Goal: Information Seeking & Learning: Learn about a topic

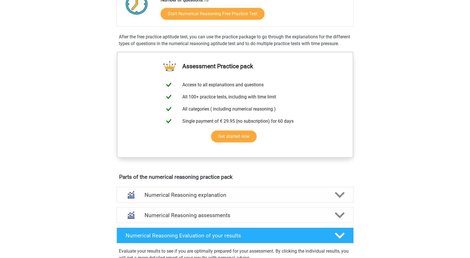
scroll to position [113, 0]
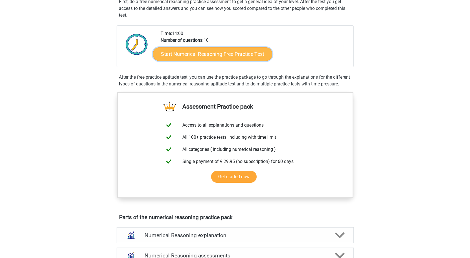
click at [199, 50] on link "Start Numerical Reasoning Free Practice Test" at bounding box center [212, 54] width 119 height 14
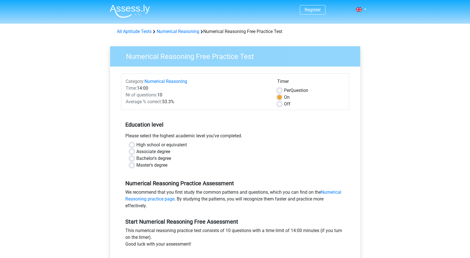
click at [136, 144] on label "High school or equivalent" at bounding box center [161, 145] width 51 height 7
click at [132, 144] on input "High school or equivalent" at bounding box center [132, 145] width 5 height 6
radio input "true"
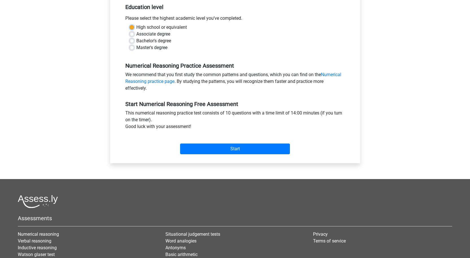
scroll to position [169, 0]
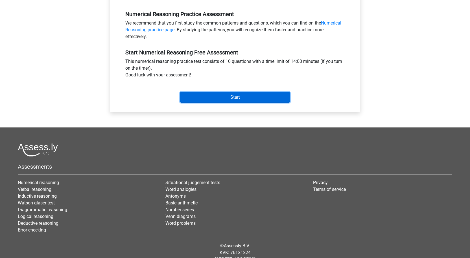
click at [224, 97] on input "Start" at bounding box center [235, 97] width 110 height 11
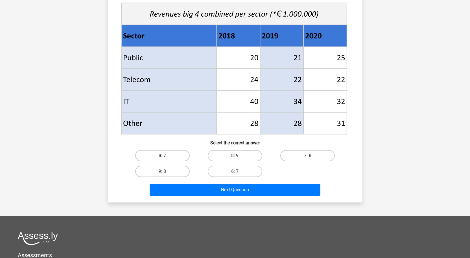
scroll to position [282, 0]
